Goal: Information Seeking & Learning: Compare options

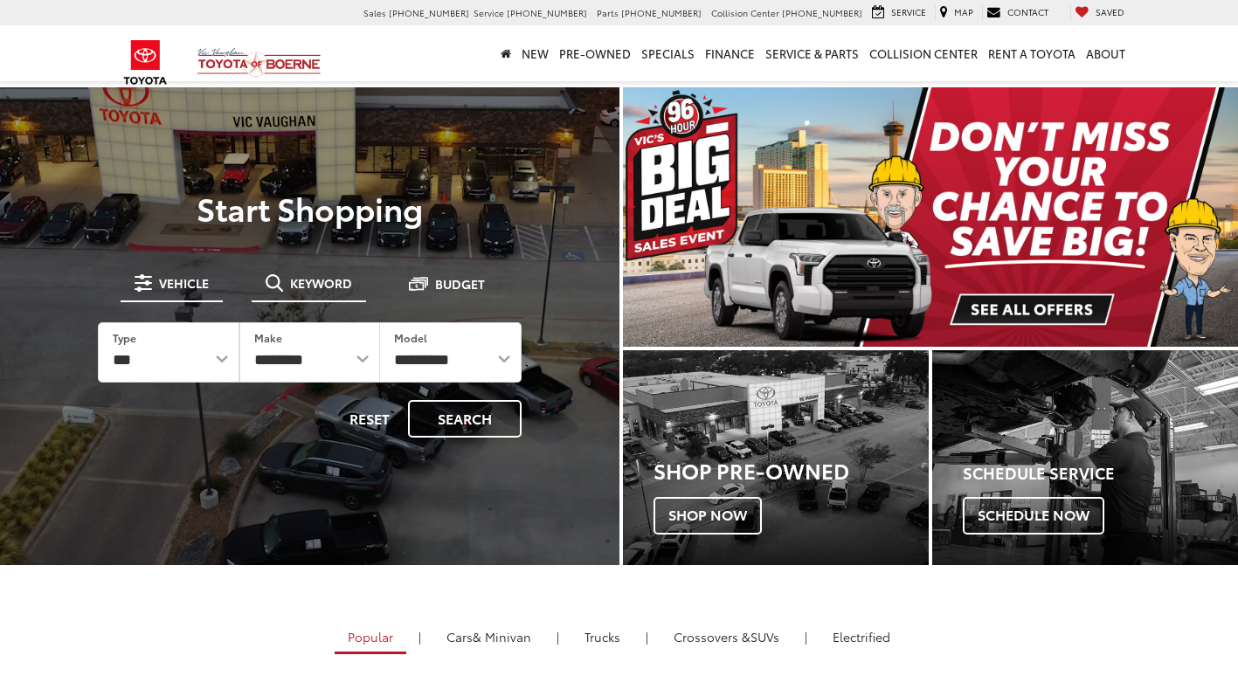
click at [318, 298] on button "Keyword" at bounding box center [309, 282] width 114 height 31
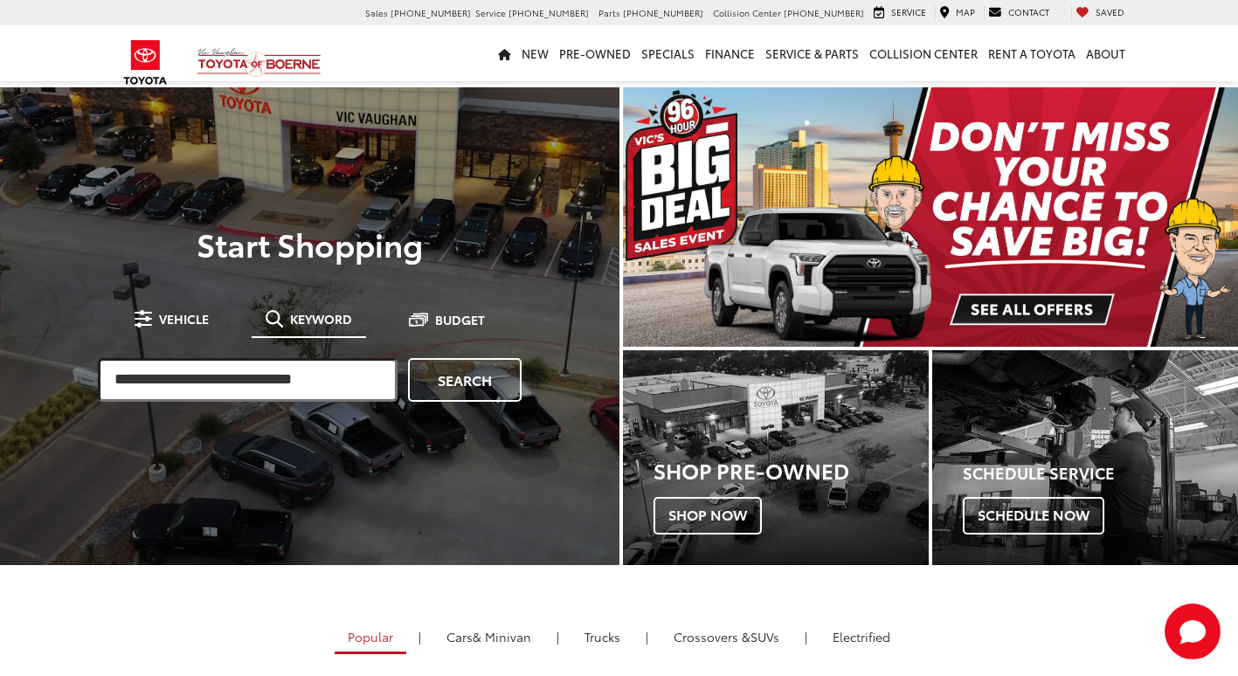
click at [275, 367] on input "search" at bounding box center [248, 380] width 300 height 44
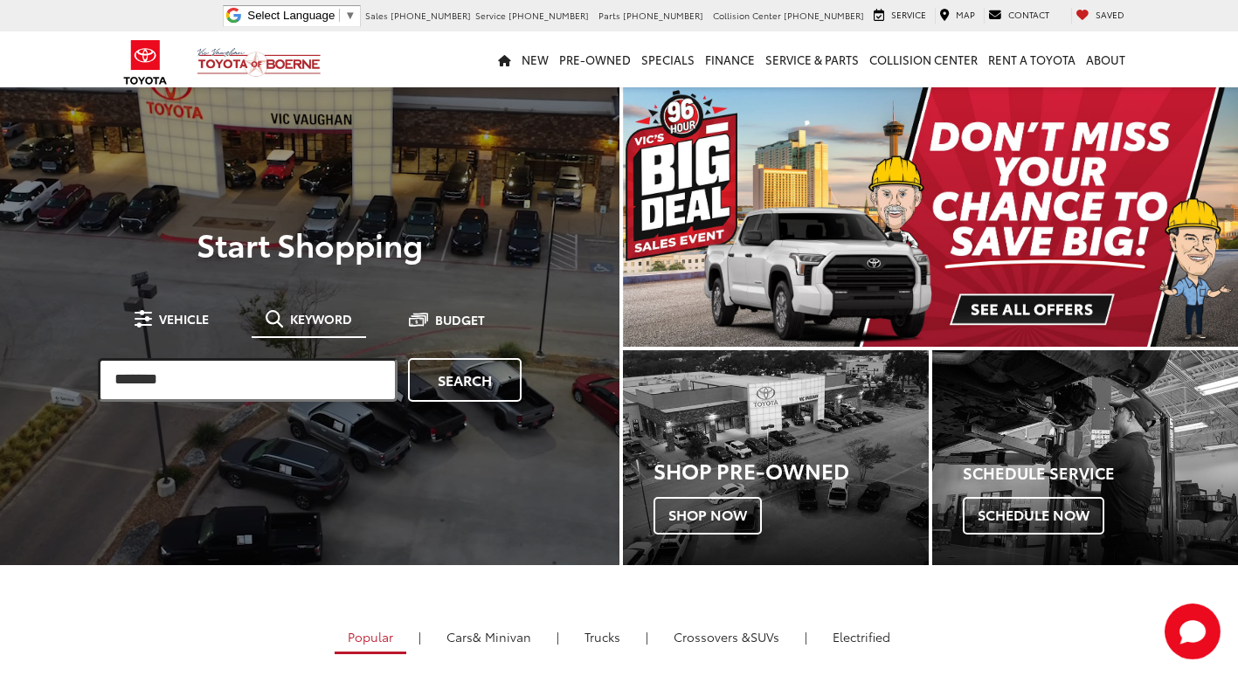
type input "******"
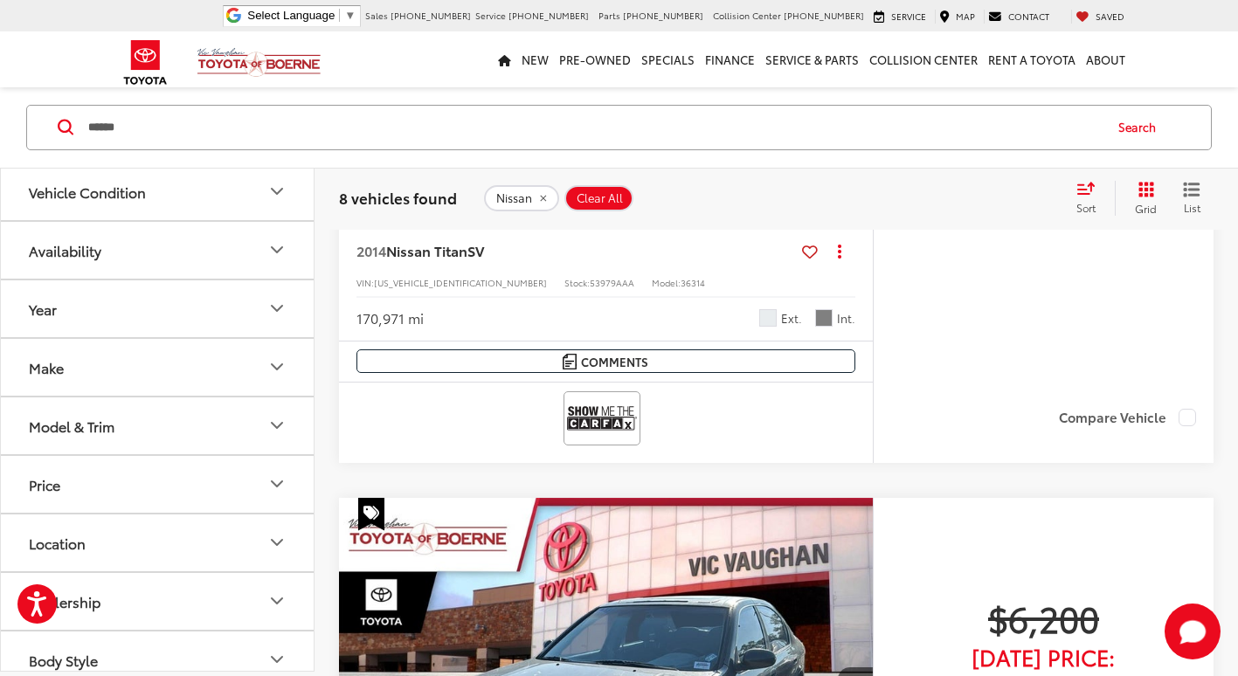
scroll to position [2884, 0]
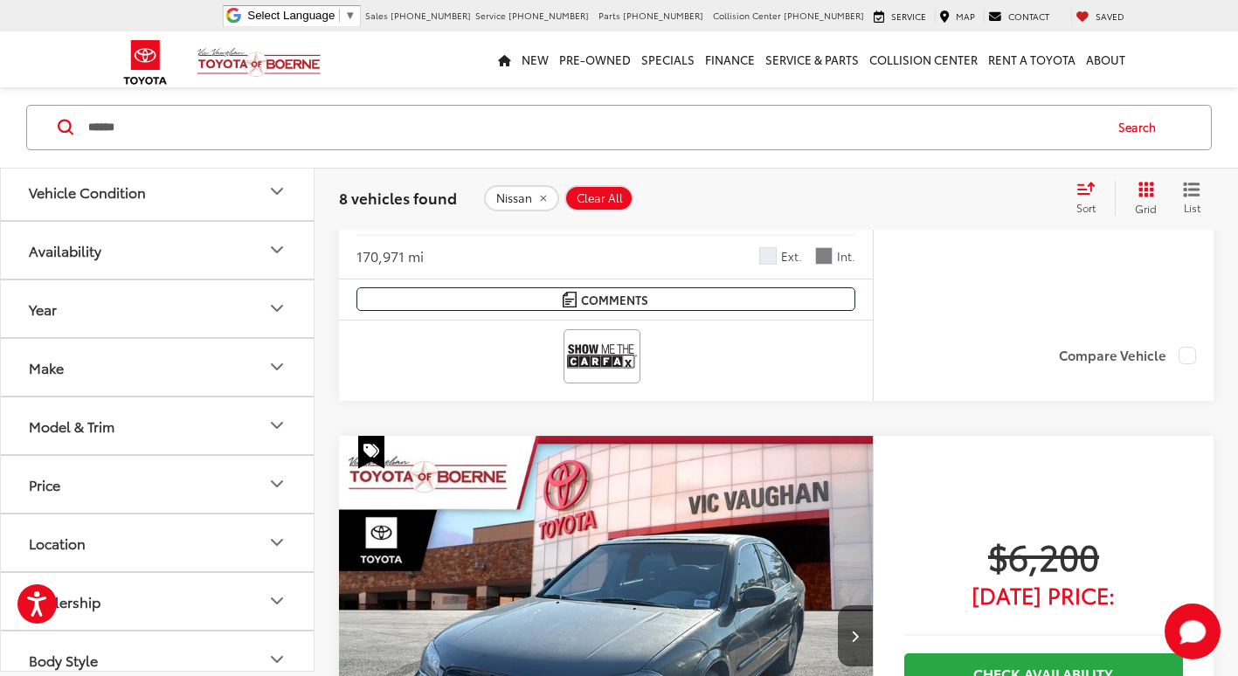
click at [165, 139] on input "******" at bounding box center [595, 128] width 1016 height 42
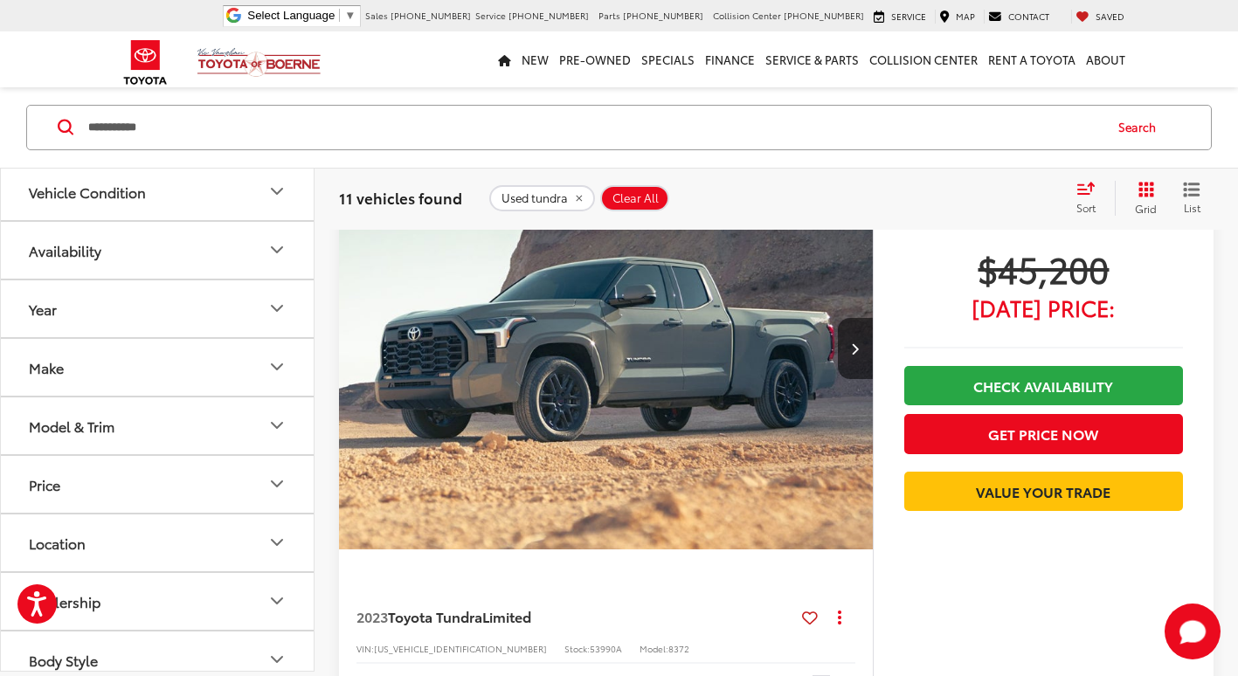
scroll to position [6579, 0]
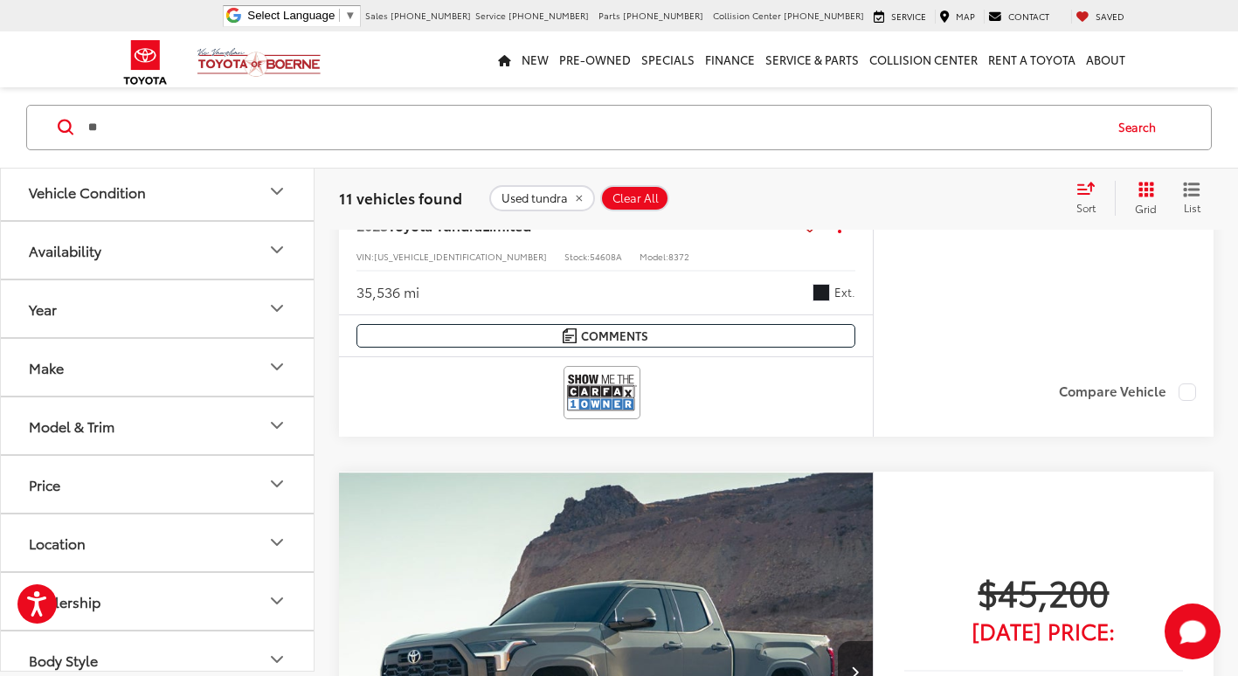
type input "*"
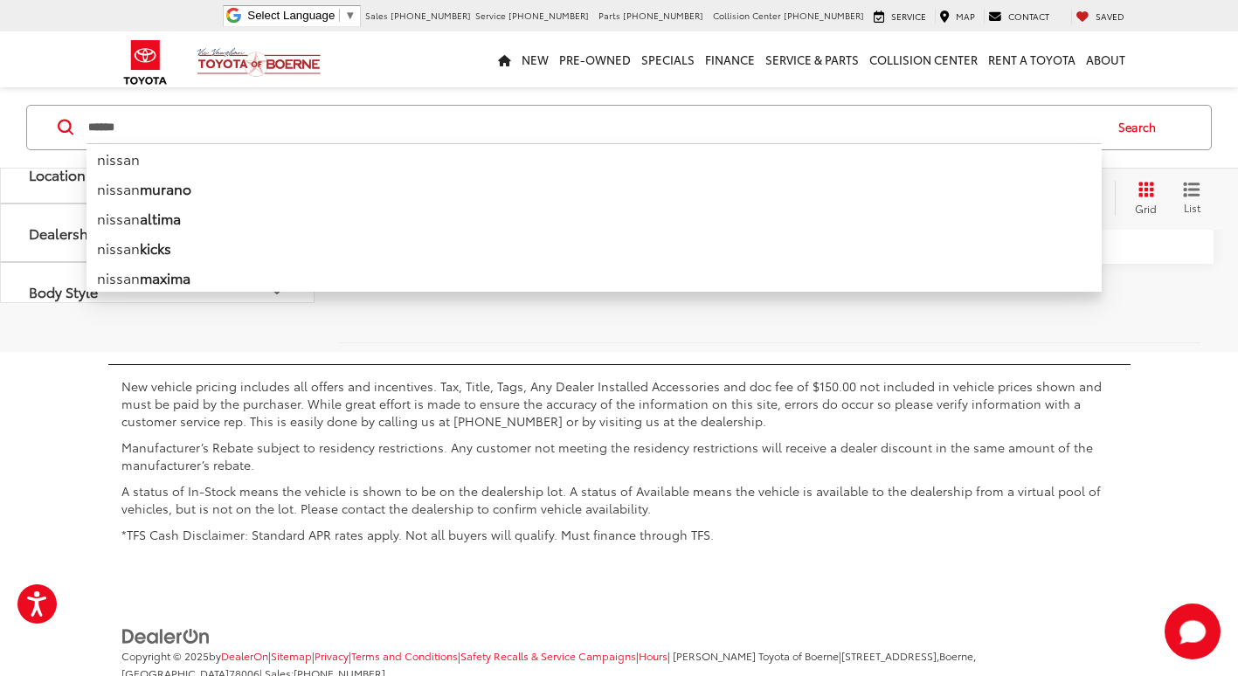
scroll to position [5943, 0]
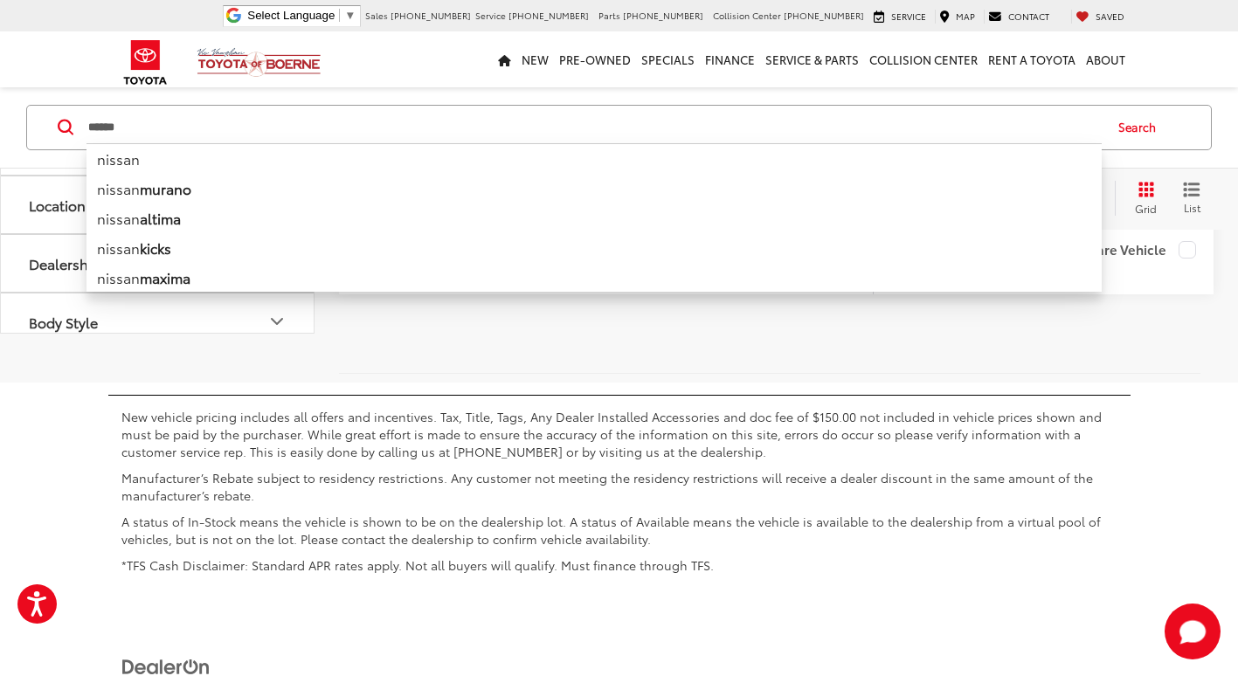
click at [180, 132] on input "******" at bounding box center [595, 128] width 1016 height 42
type input "****"
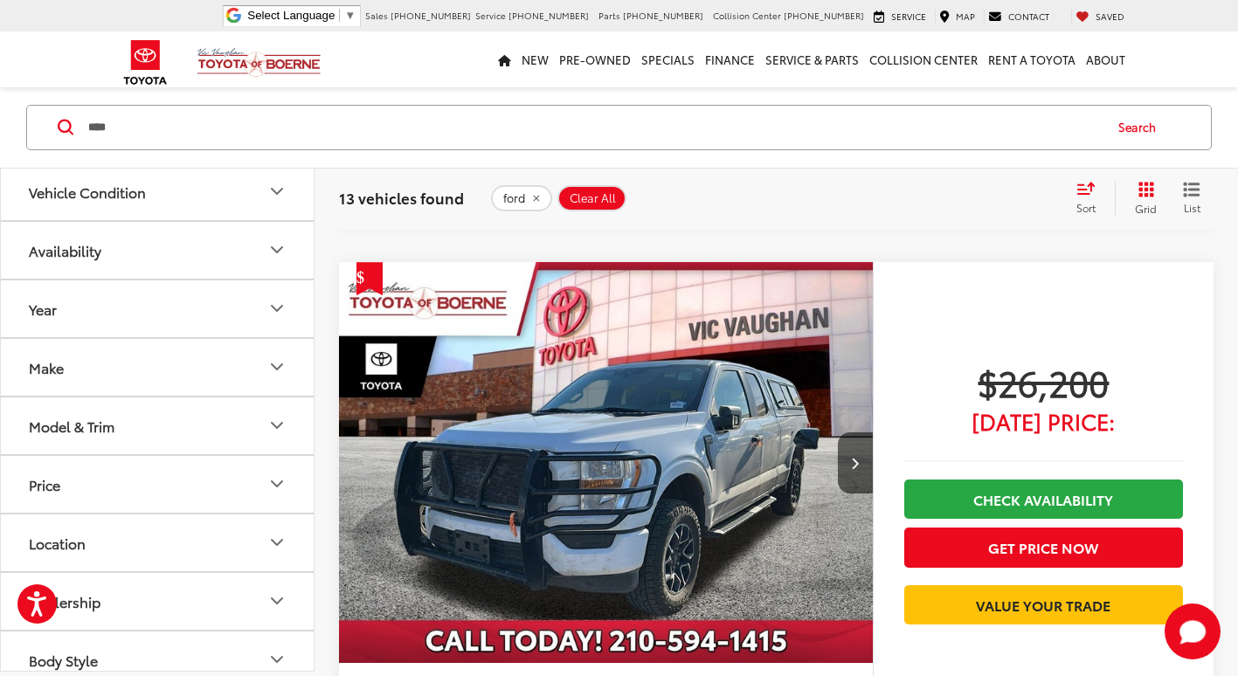
scroll to position [3795, 0]
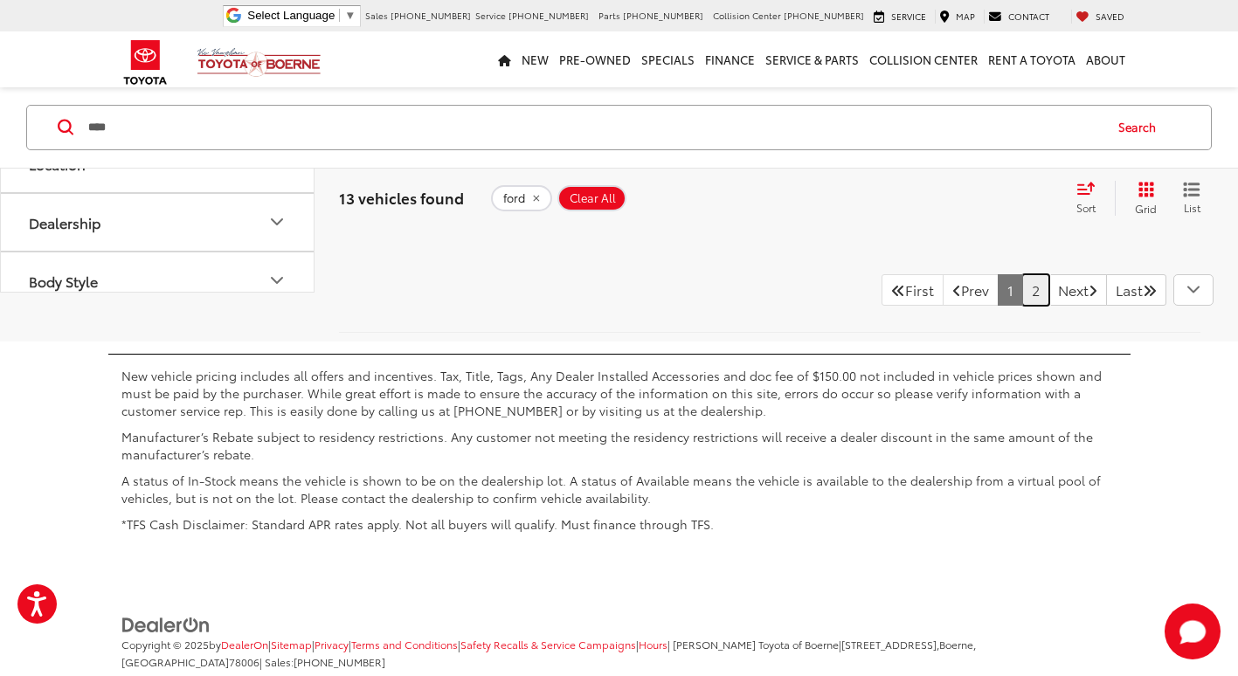
click at [1023, 301] on link "2" at bounding box center [1036, 289] width 27 height 31
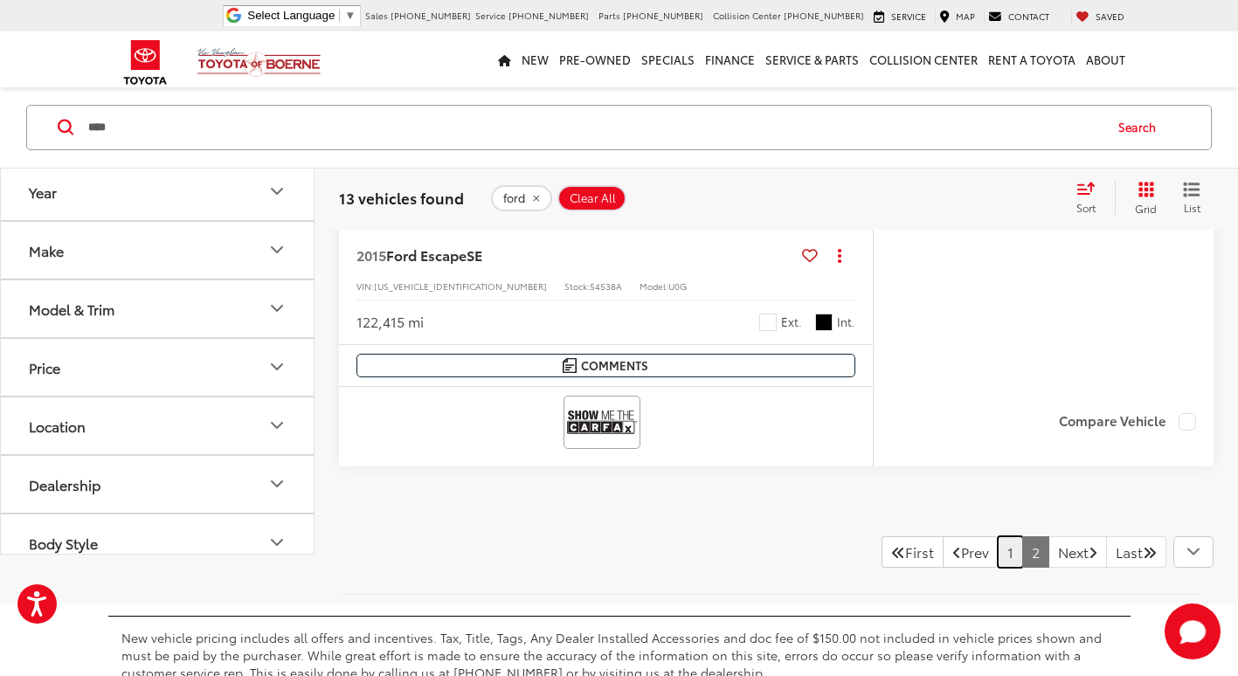
click at [998, 551] on link "1" at bounding box center [1010, 552] width 25 height 31
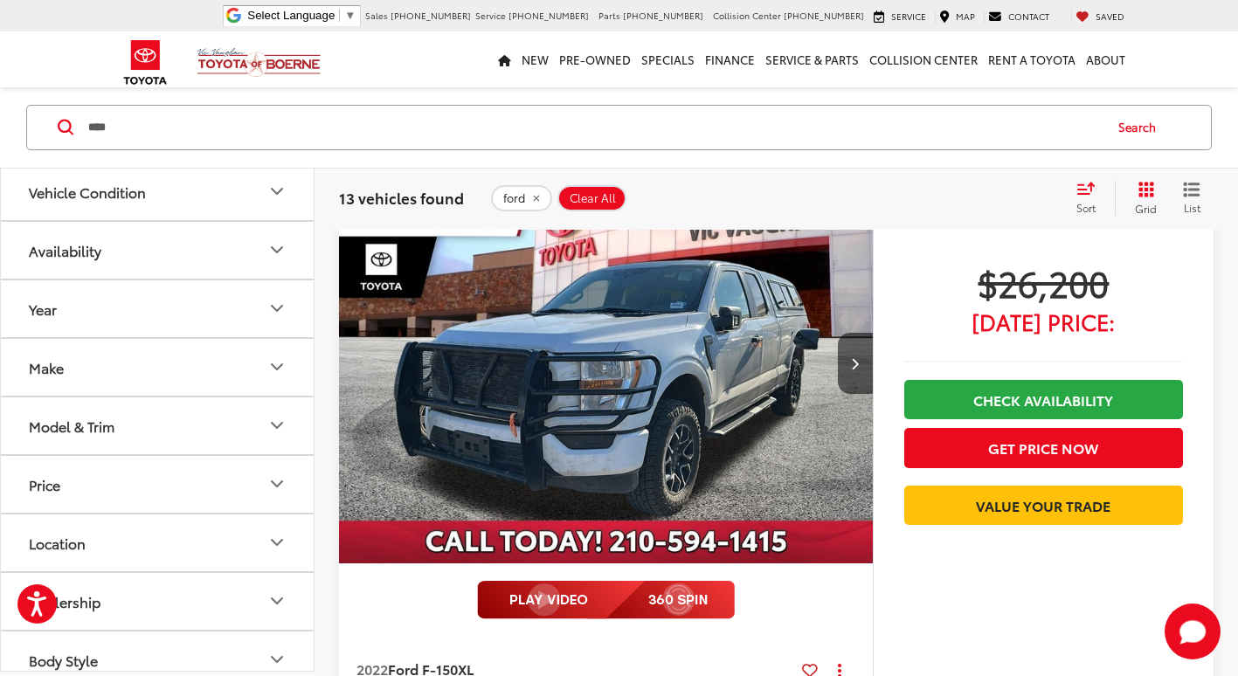
scroll to position [3439, 0]
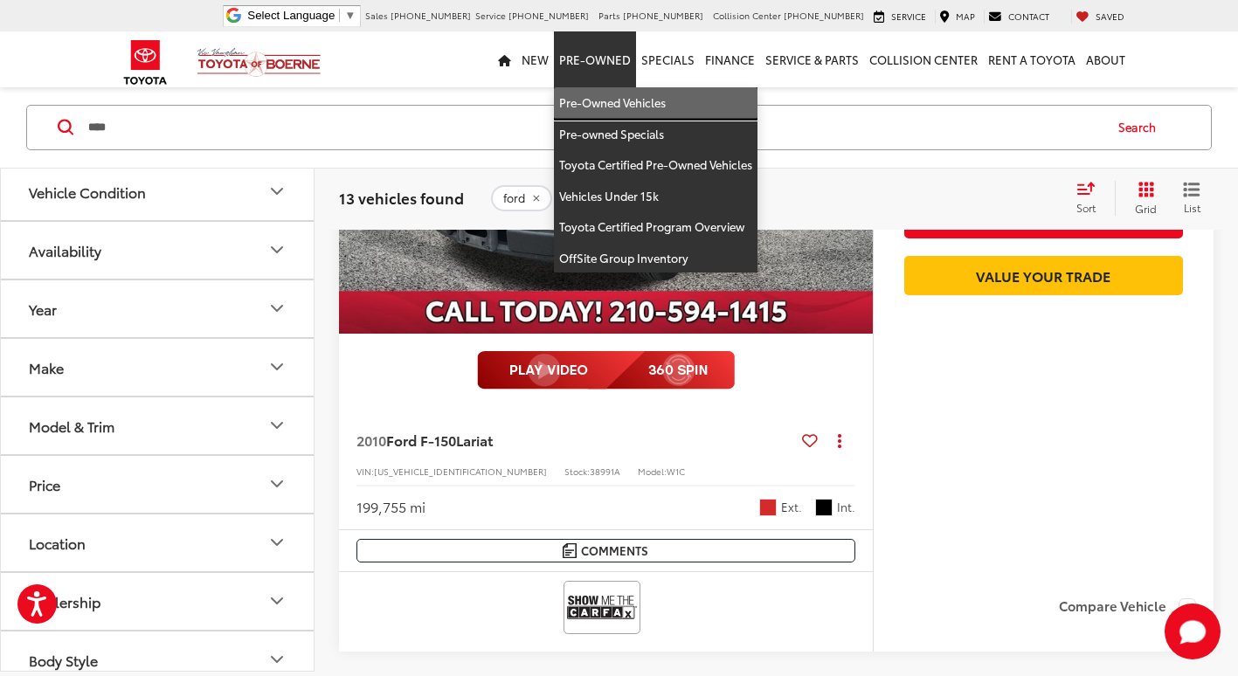
click at [605, 109] on link "Pre-Owned Vehicles" at bounding box center [656, 102] width 204 height 31
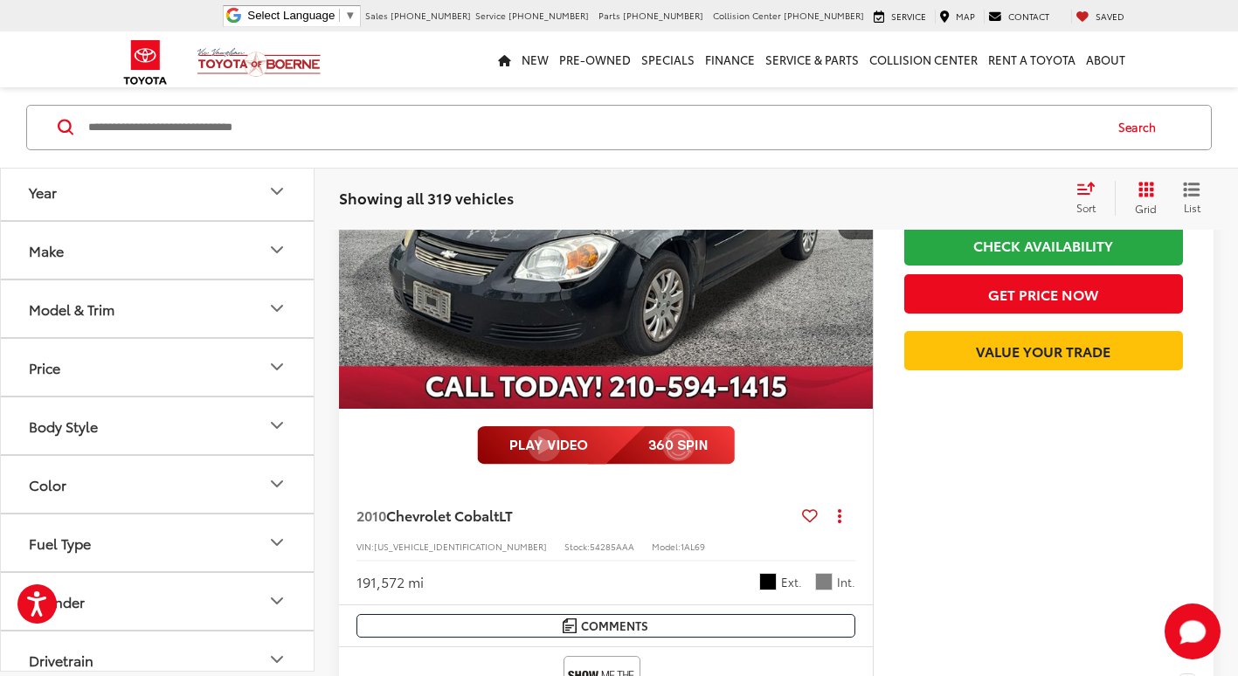
scroll to position [4020, 0]
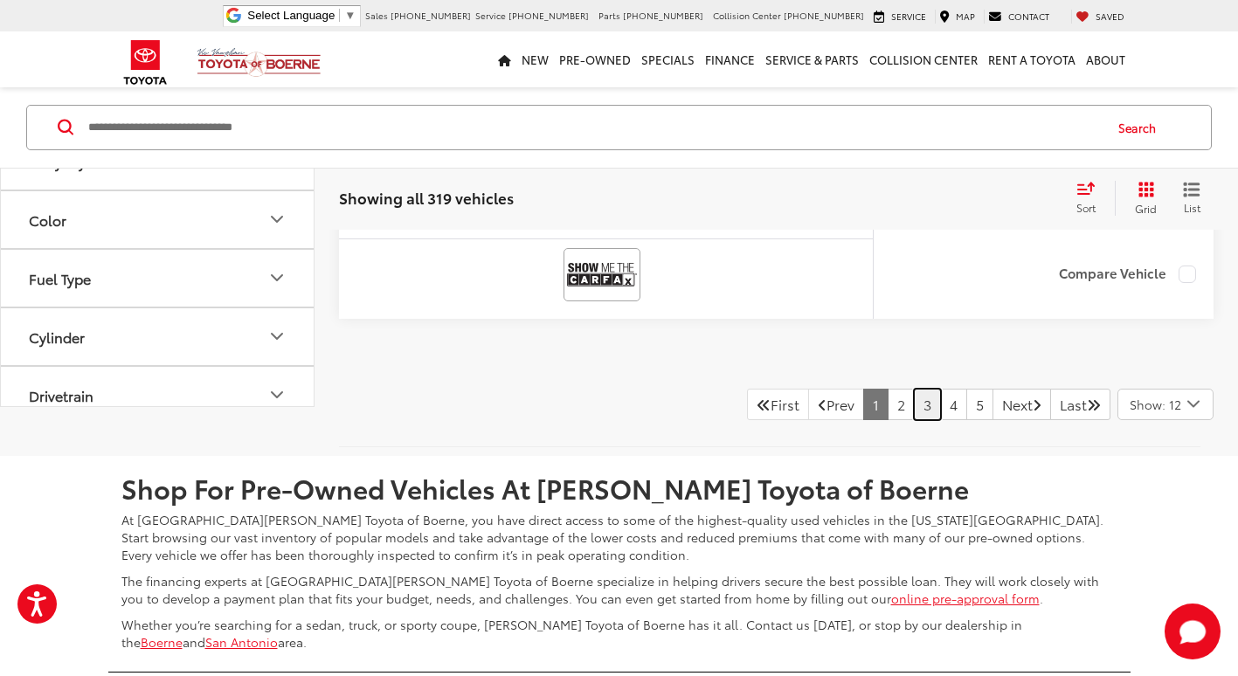
click at [914, 414] on link "3" at bounding box center [927, 404] width 27 height 31
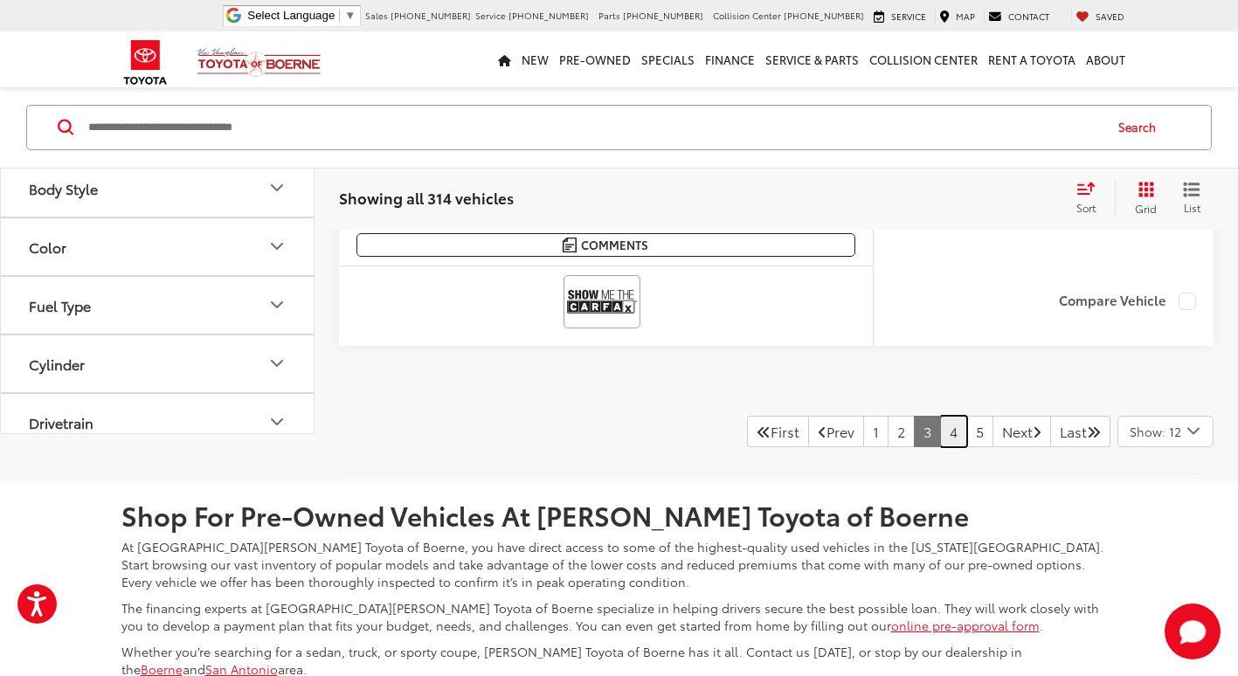
click at [940, 423] on link "4" at bounding box center [953, 431] width 27 height 31
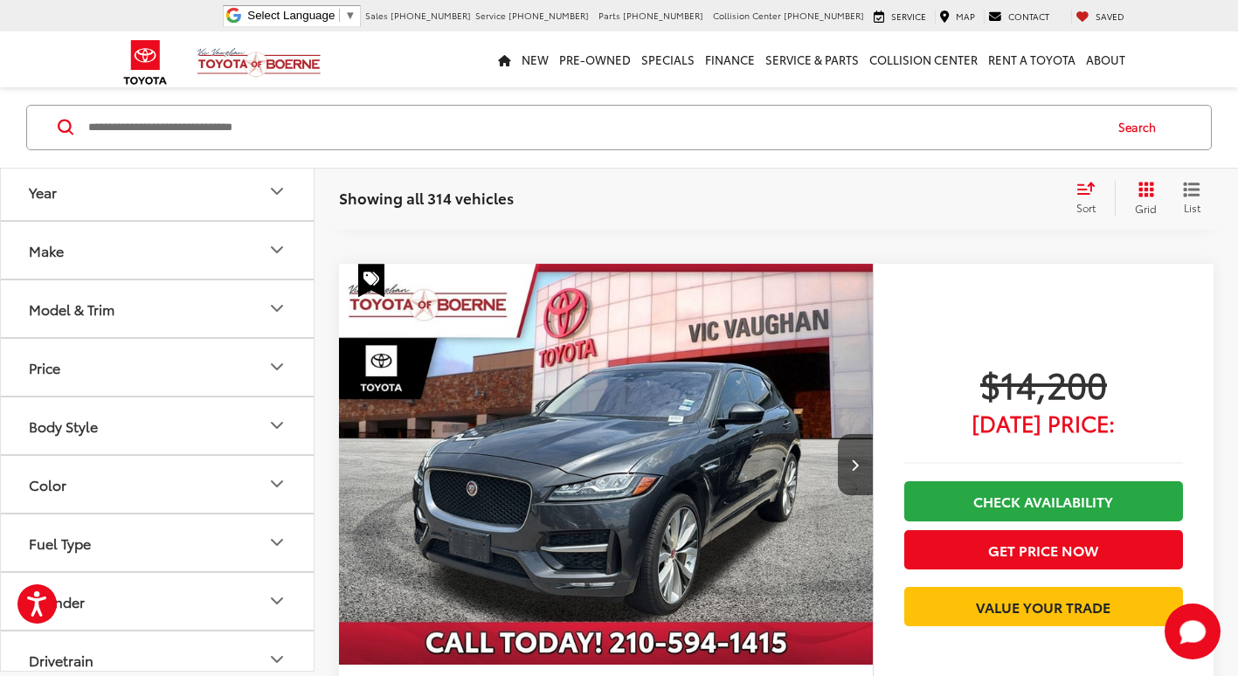
scroll to position [8366, 0]
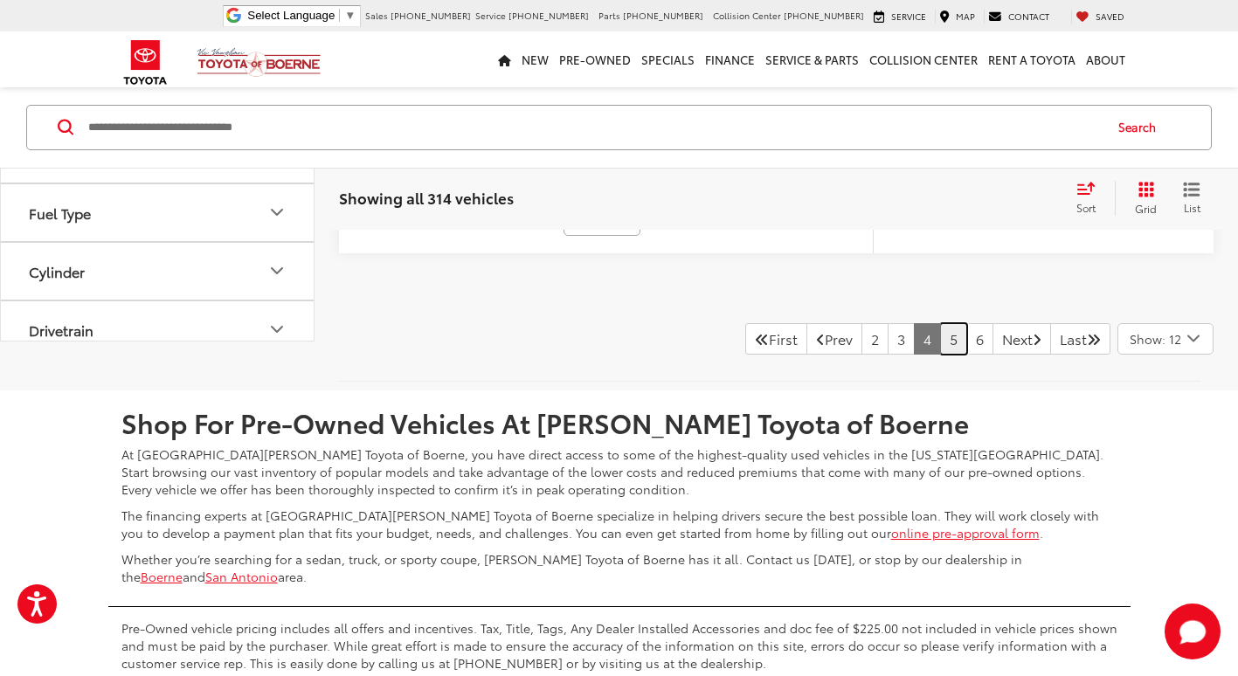
click at [940, 340] on link "5" at bounding box center [953, 338] width 27 height 31
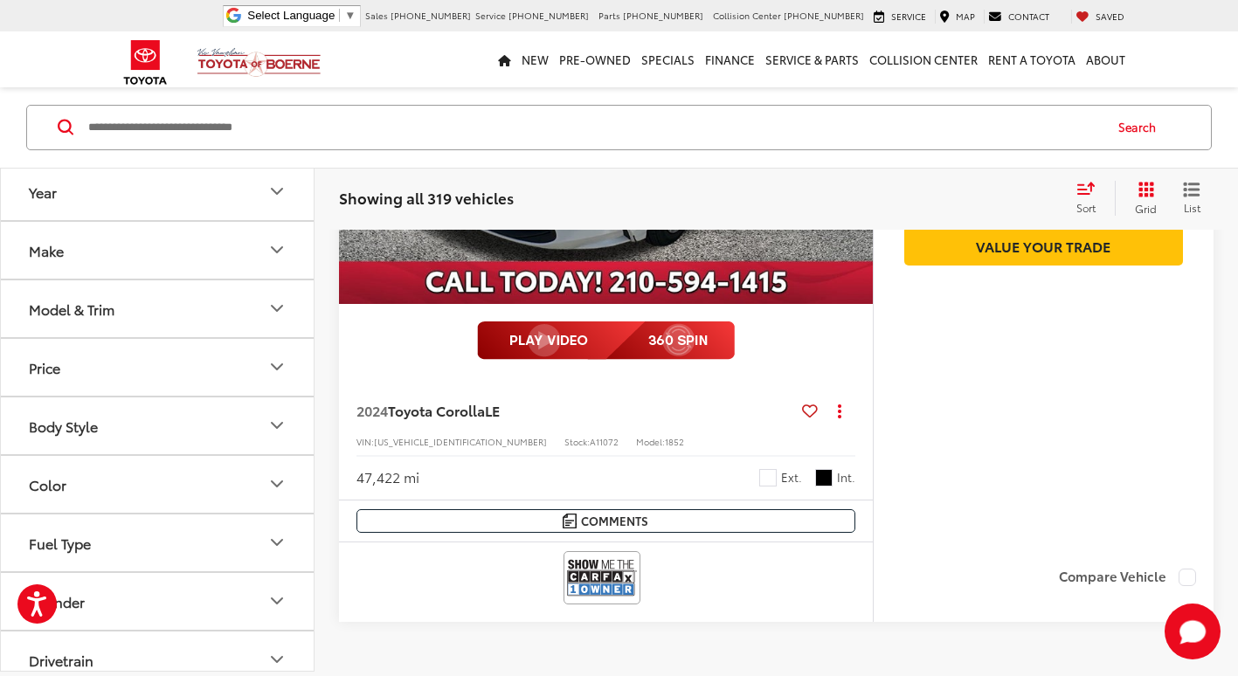
scroll to position [9103, 0]
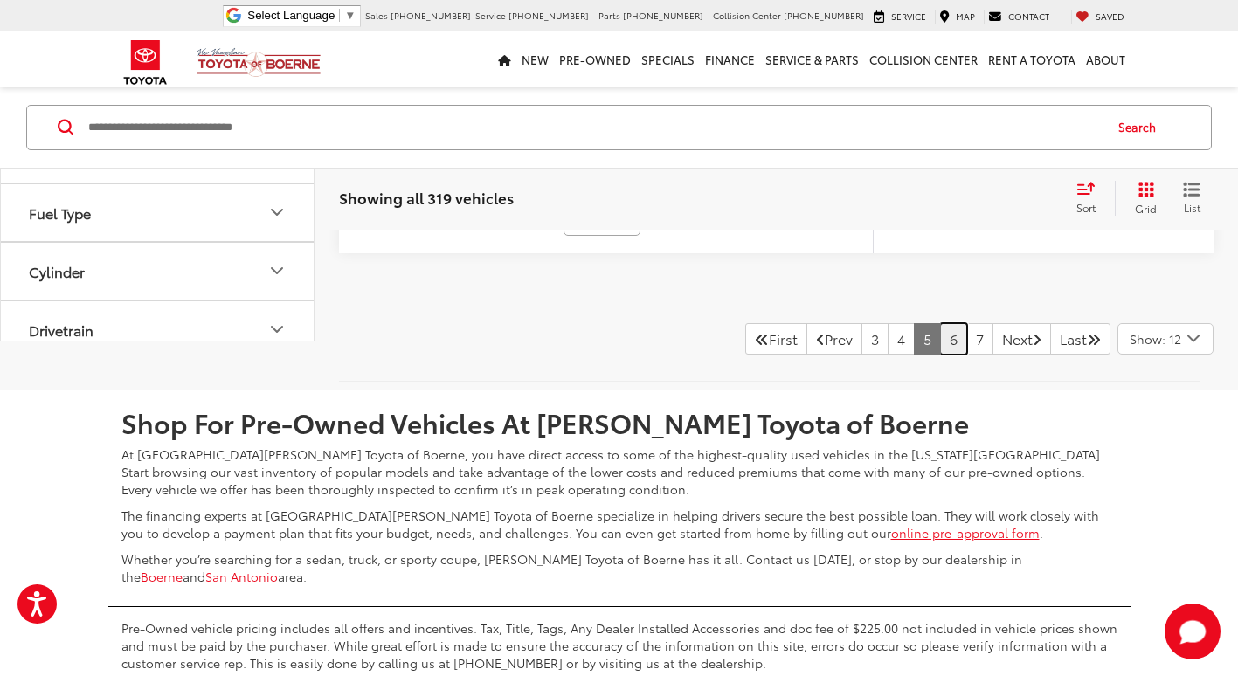
click at [940, 341] on link "6" at bounding box center [953, 338] width 27 height 31
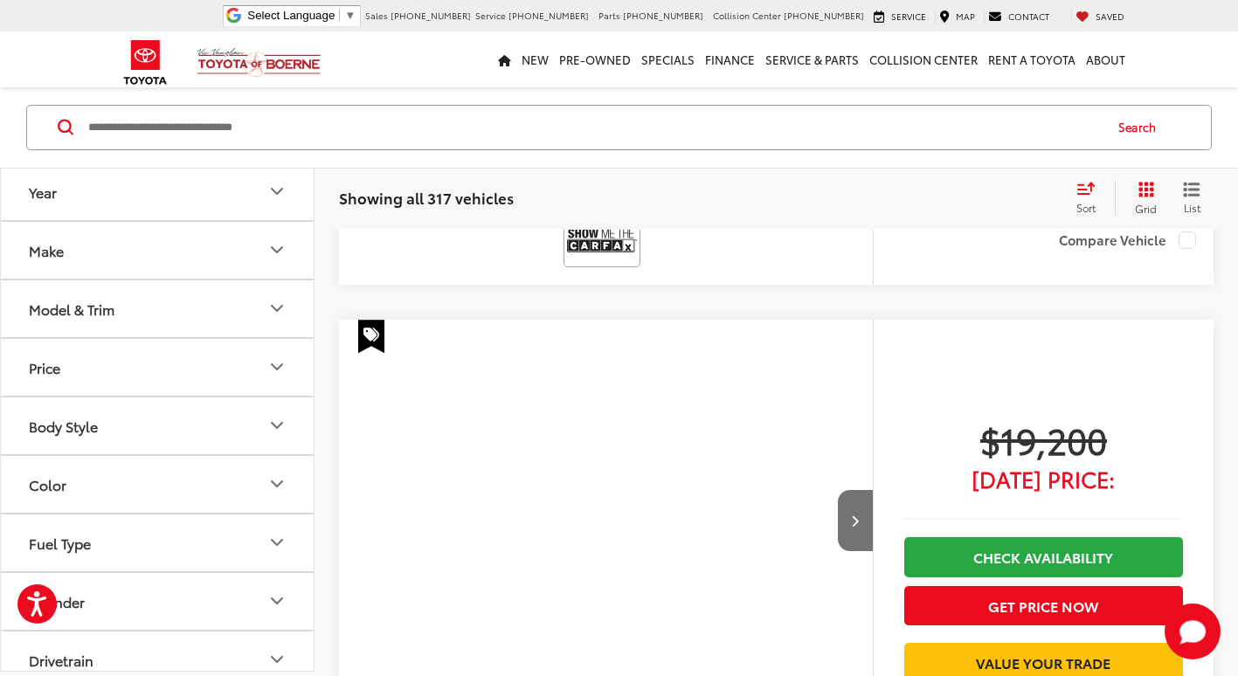
scroll to position [8533, 0]
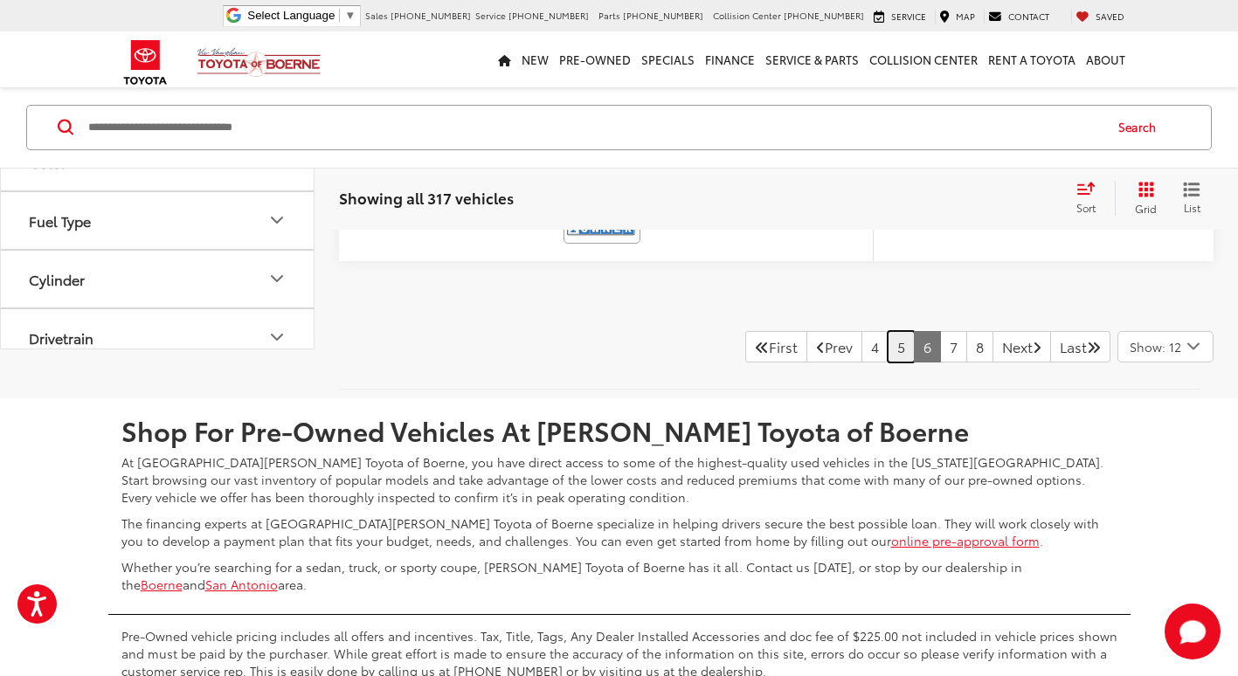
click at [888, 346] on link "5" at bounding box center [901, 346] width 27 height 31
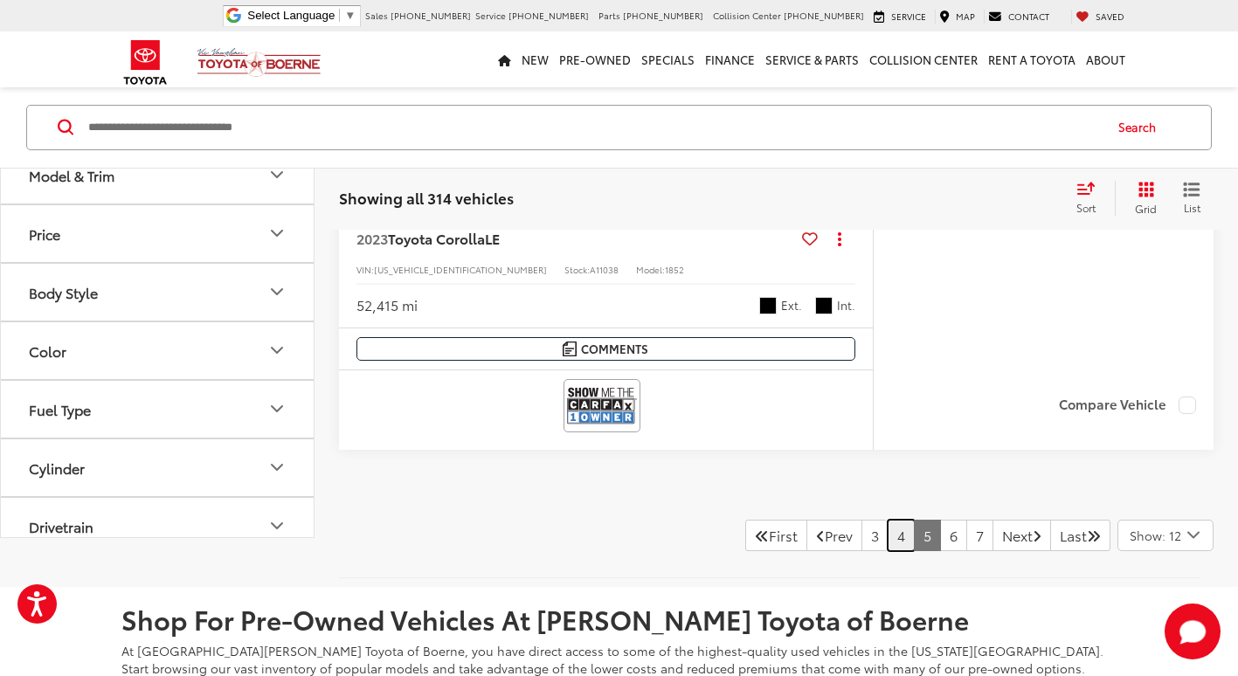
scroll to position [8856, 0]
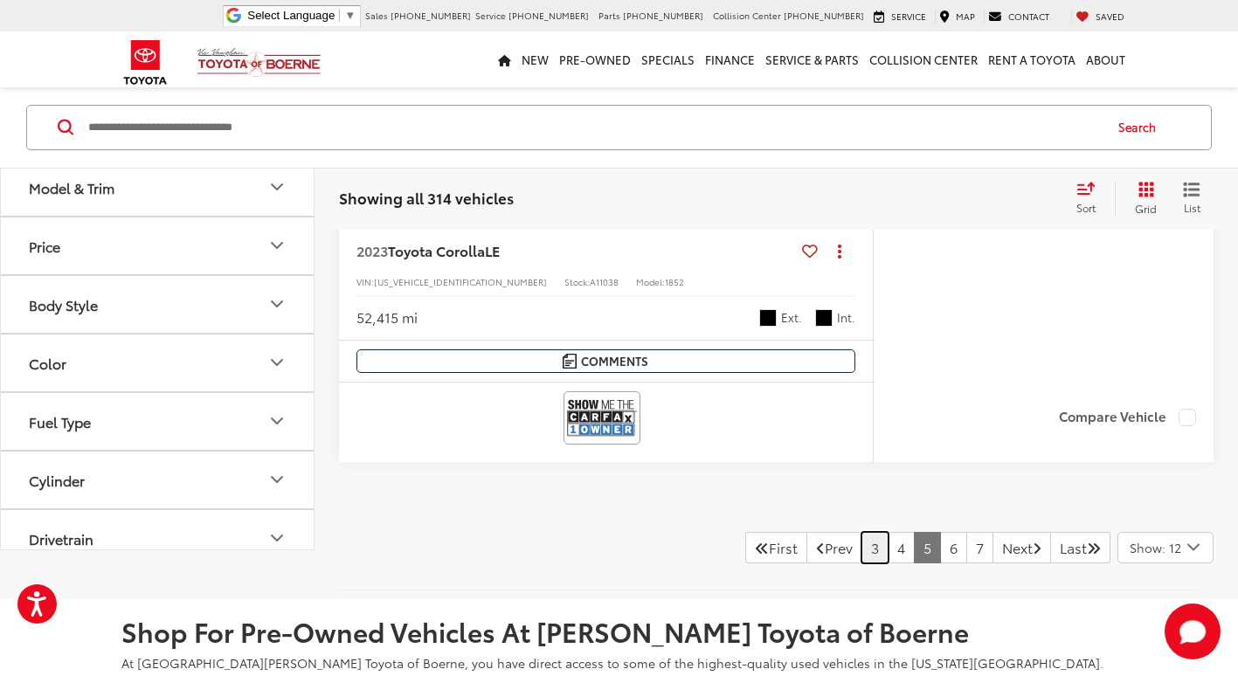
click at [862, 548] on link "3" at bounding box center [875, 547] width 27 height 31
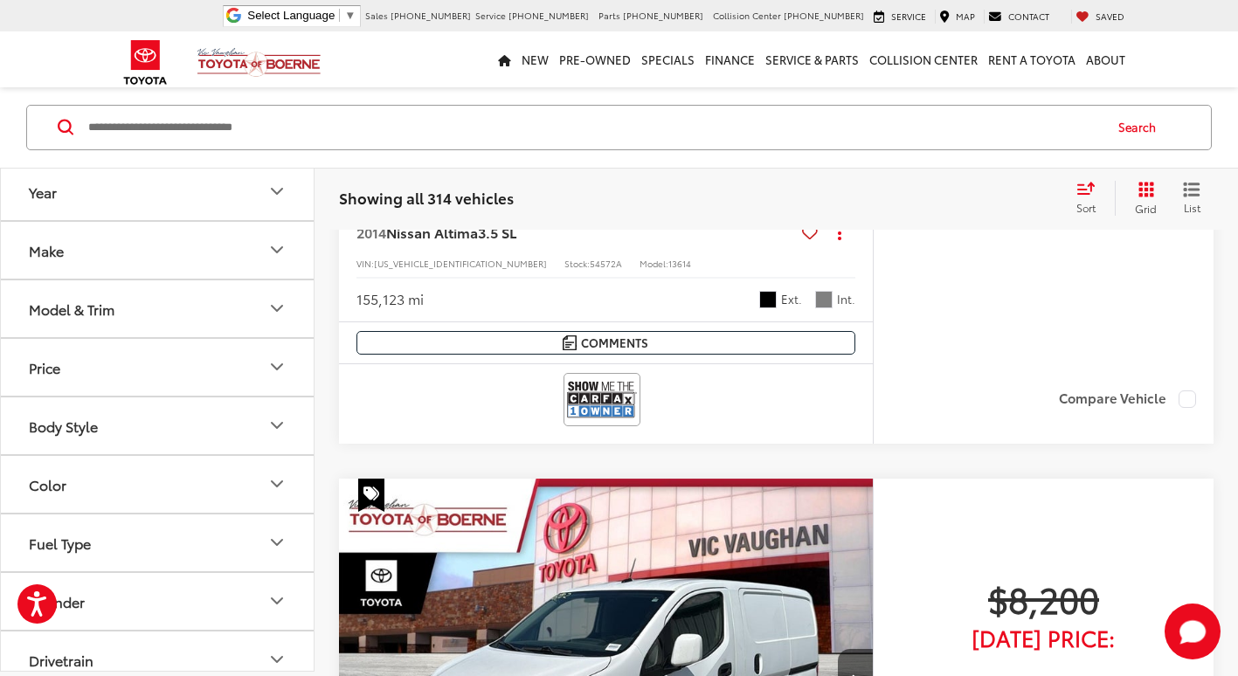
scroll to position [1374, 0]
